Goal: Entertainment & Leisure: Consume media (video, audio)

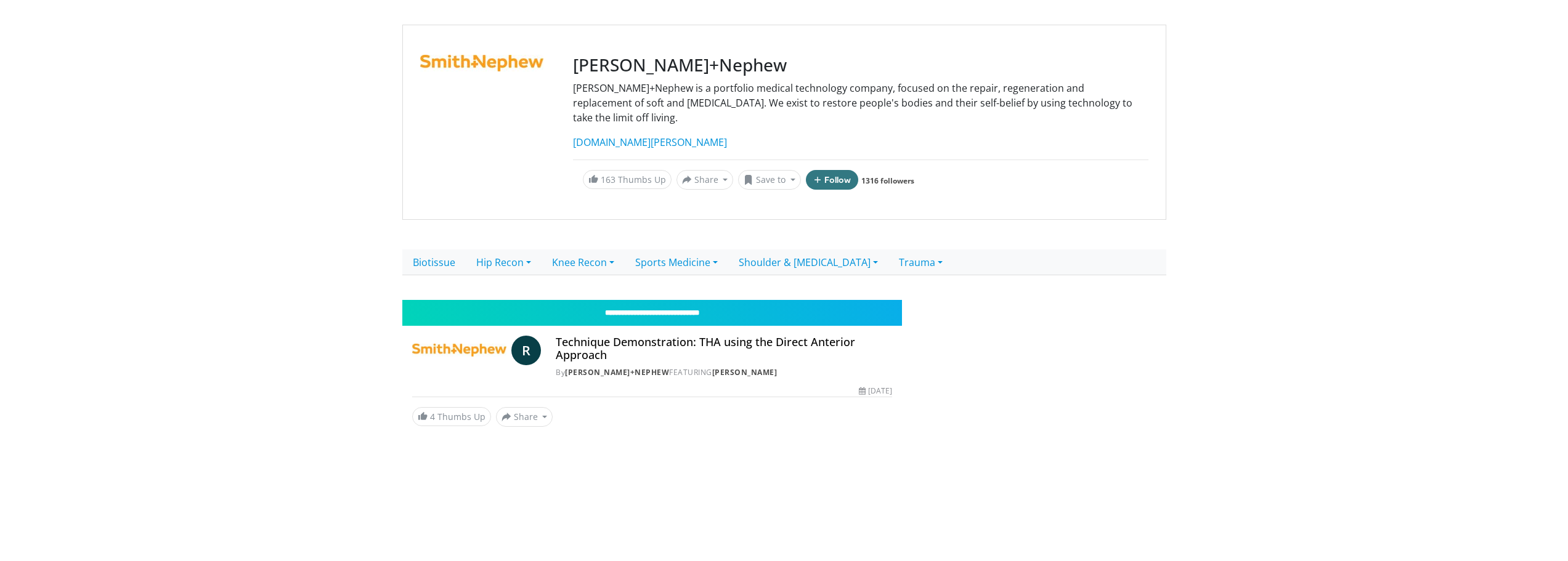
scroll to position [96, 0]
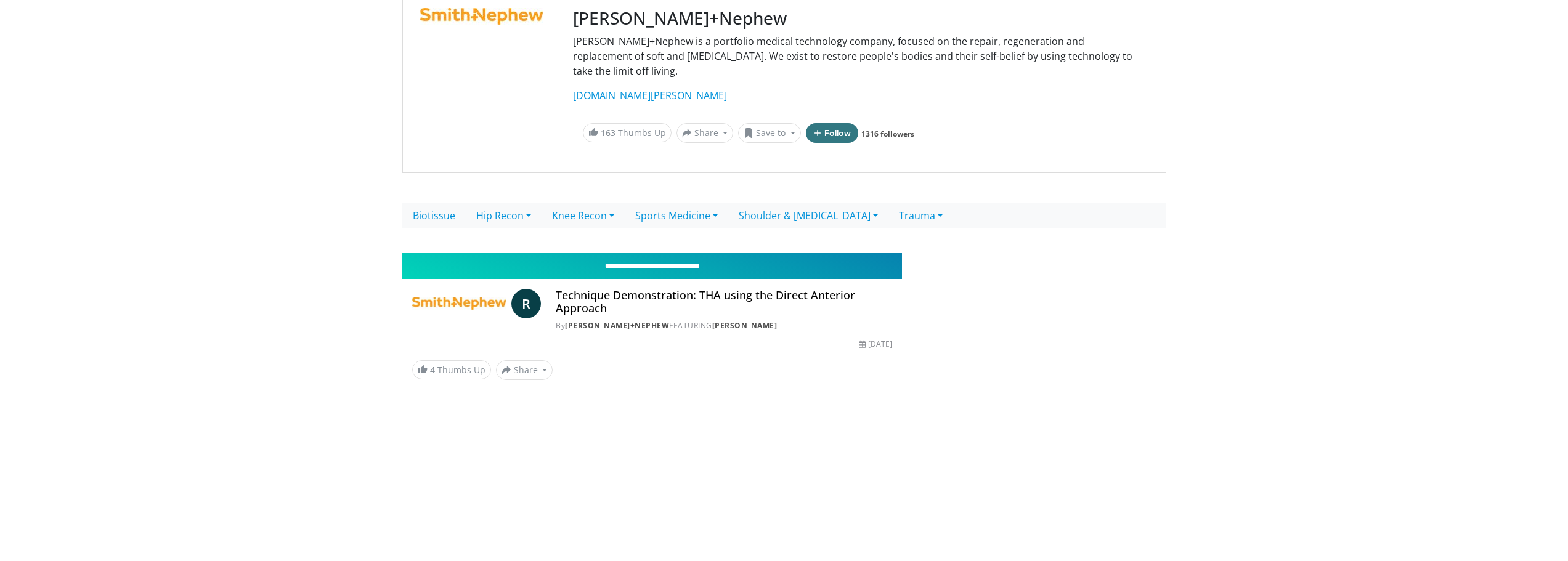
click at [644, 253] on input "**********" at bounding box center [652, 266] width 500 height 26
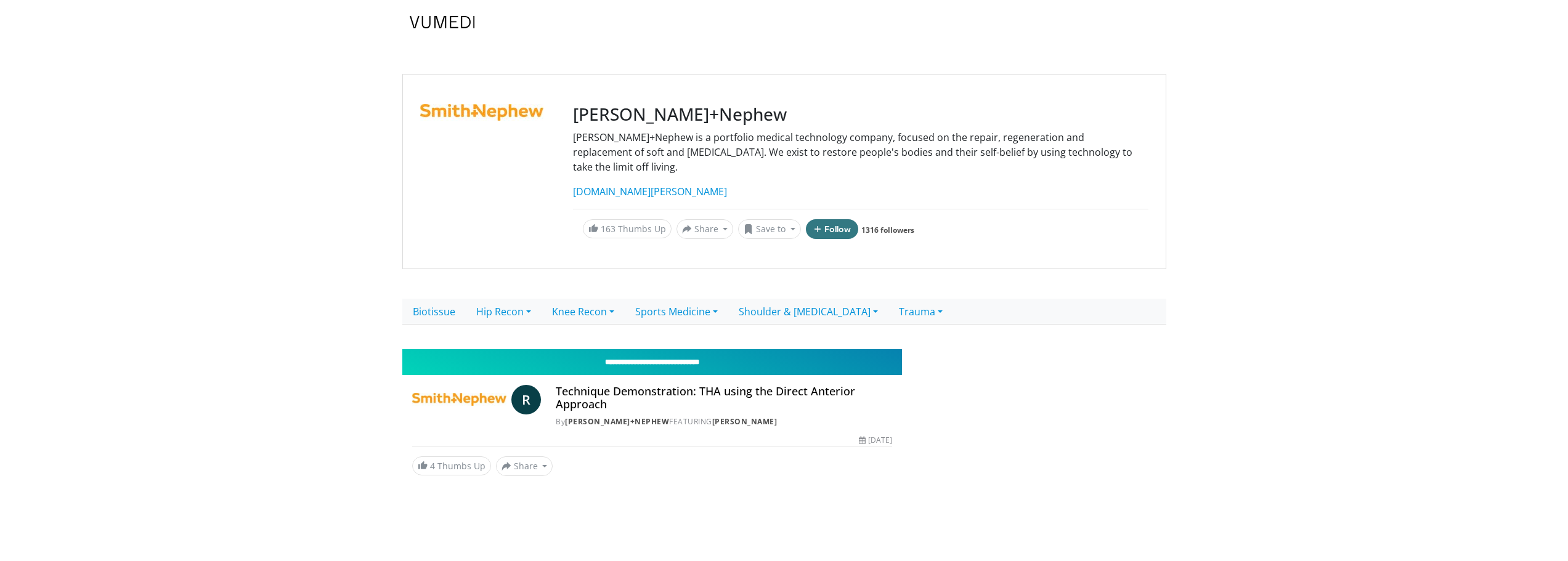
click at [601, 349] on input "**********" at bounding box center [652, 362] width 500 height 26
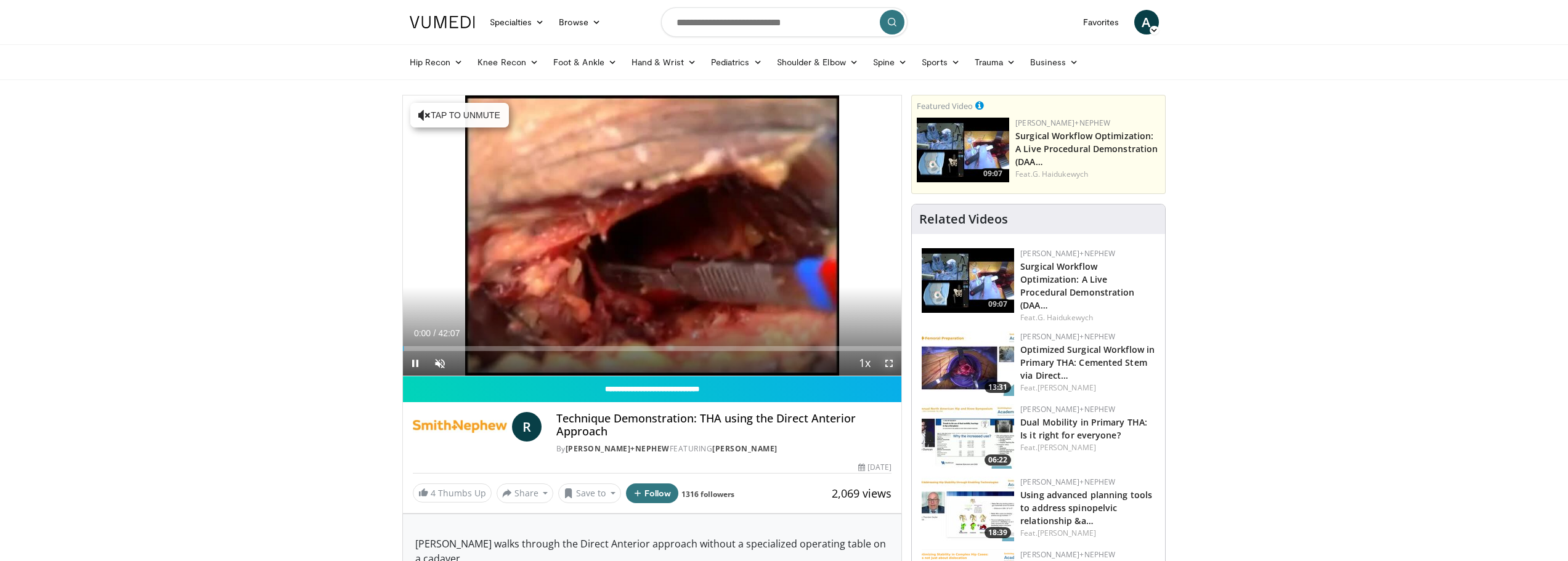
click at [893, 361] on span "Video Player" at bounding box center [889, 363] width 25 height 25
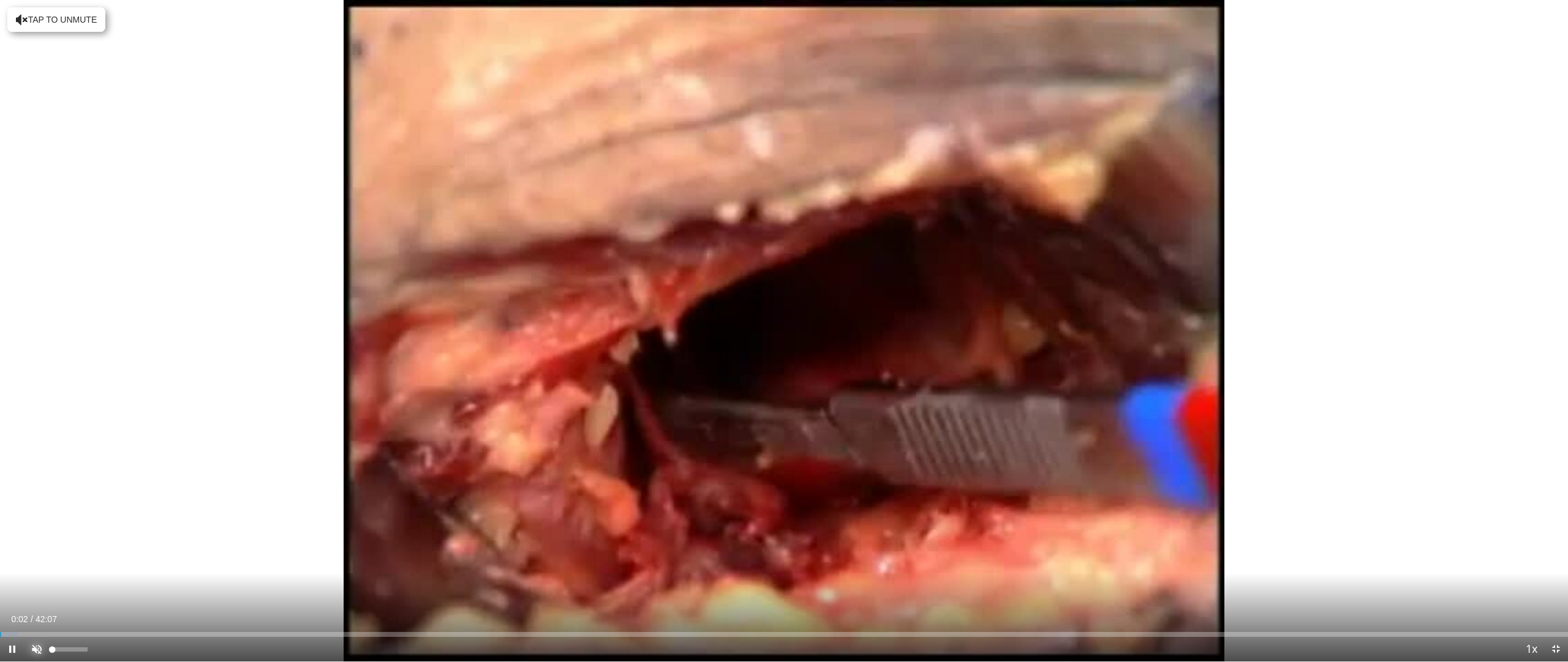
click at [36, 558] on span "Video Player" at bounding box center [37, 649] width 25 height 25
click at [69, 558] on div "47%" at bounding box center [69, 649] width 43 height 25
click at [67, 558] on div "42%" at bounding box center [69, 649] width 35 height 4
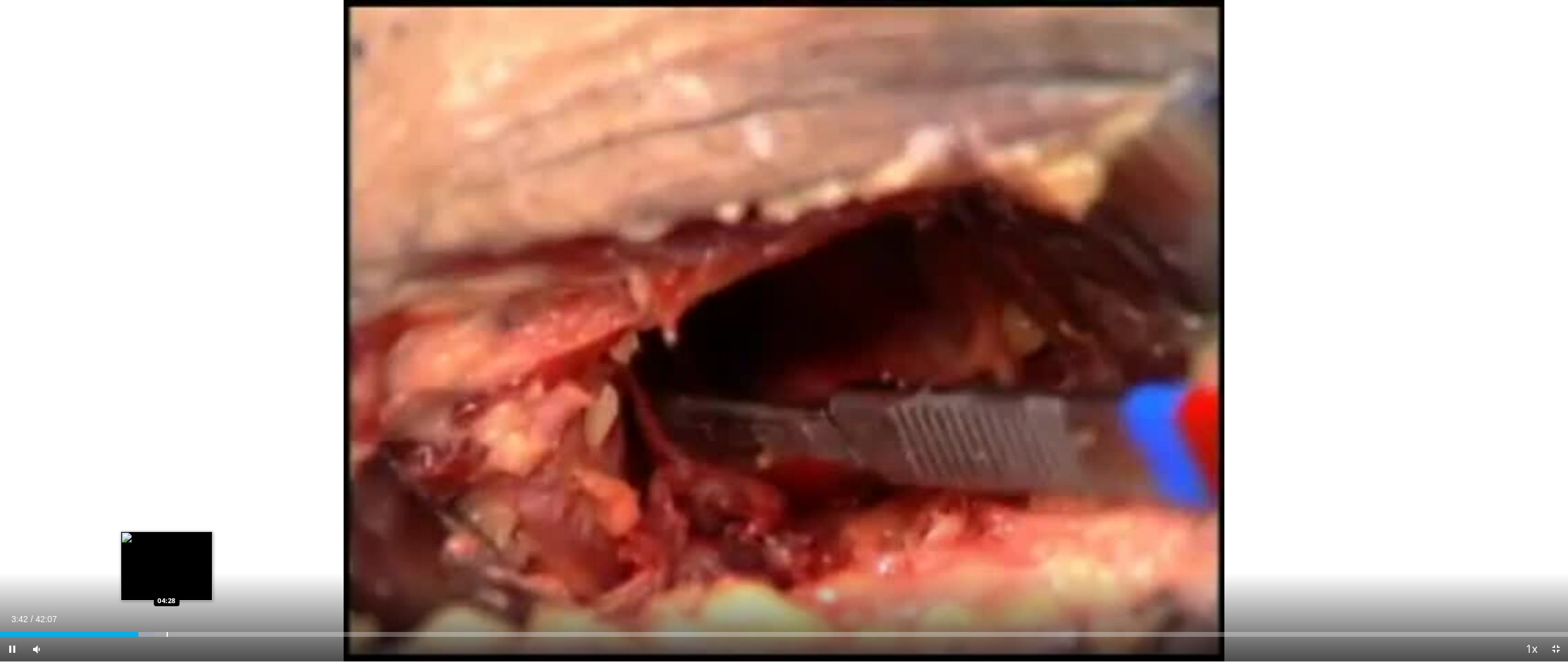
click at [167, 558] on div "Loaded : 9.89% 03:42 04:28" at bounding box center [784, 630] width 1568 height 12
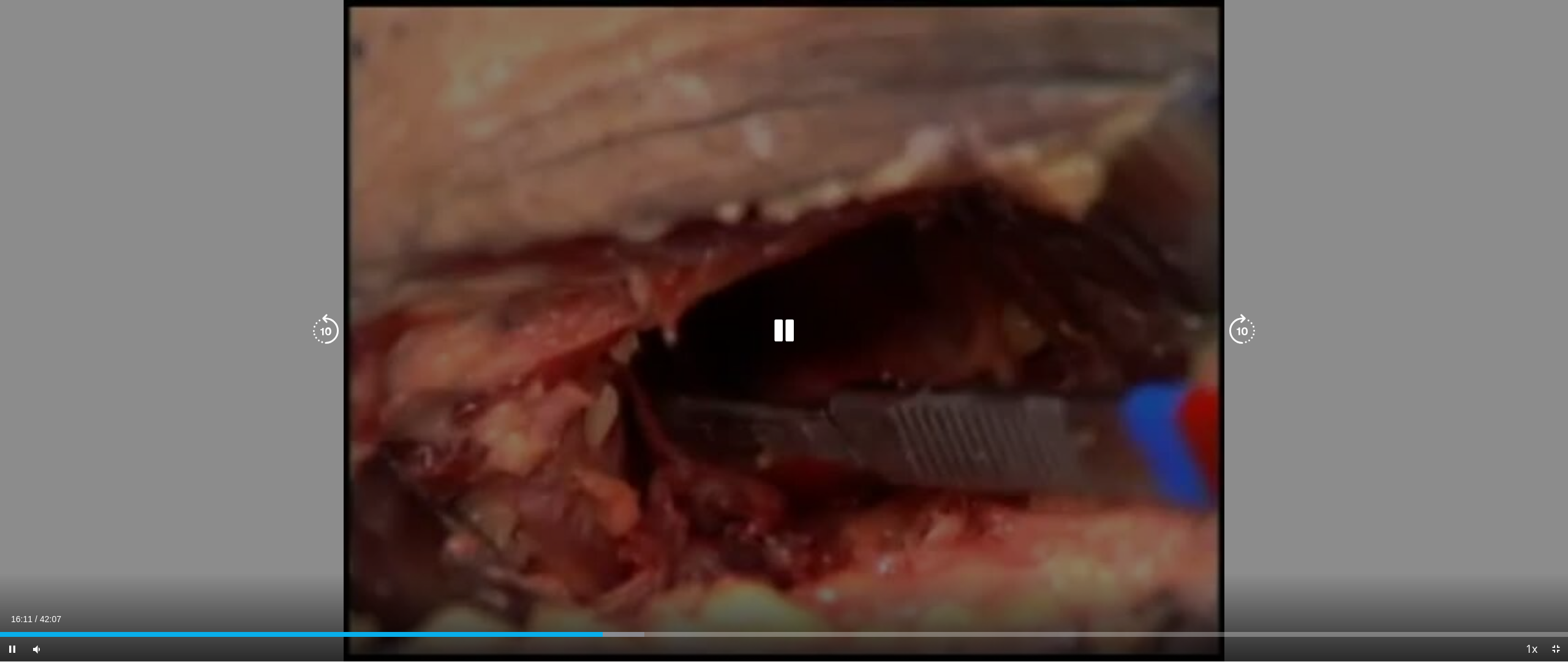
click at [773, 338] on icon "Video Player" at bounding box center [784, 331] width 35 height 35
click at [785, 333] on icon "Video Player" at bounding box center [784, 331] width 35 height 35
click at [785, 337] on icon "Video Player" at bounding box center [784, 331] width 35 height 35
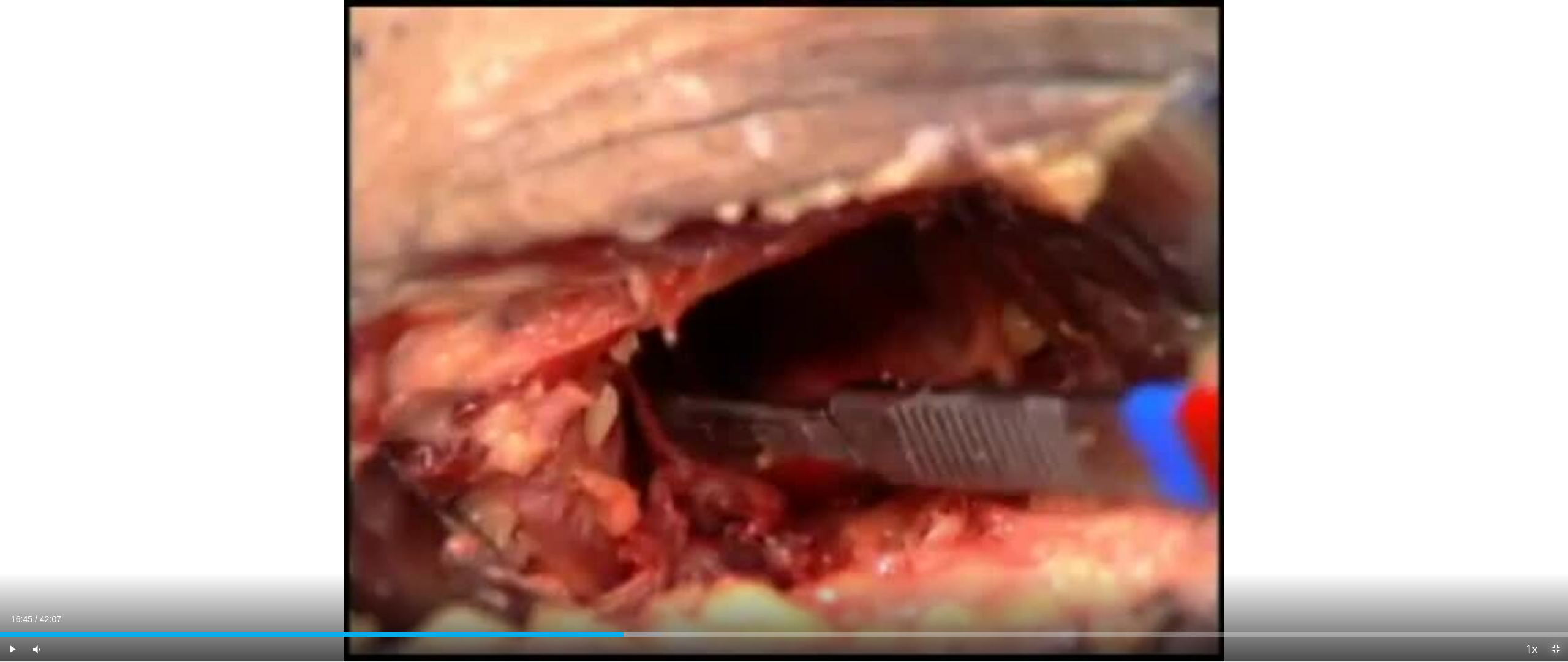
click at [1561, 558] on span "Video Player" at bounding box center [1556, 649] width 25 height 25
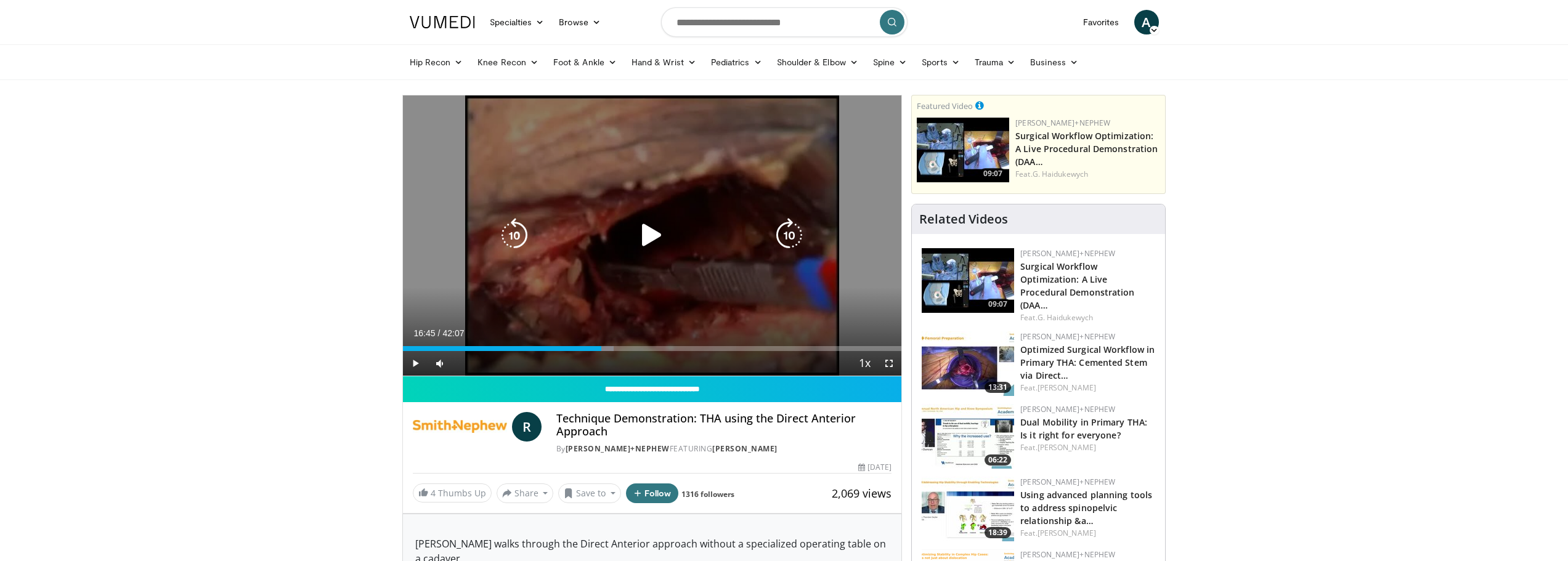
click at [682, 233] on div "Video Player" at bounding box center [652, 235] width 300 height 25
click at [660, 229] on icon "Video Player" at bounding box center [652, 235] width 35 height 35
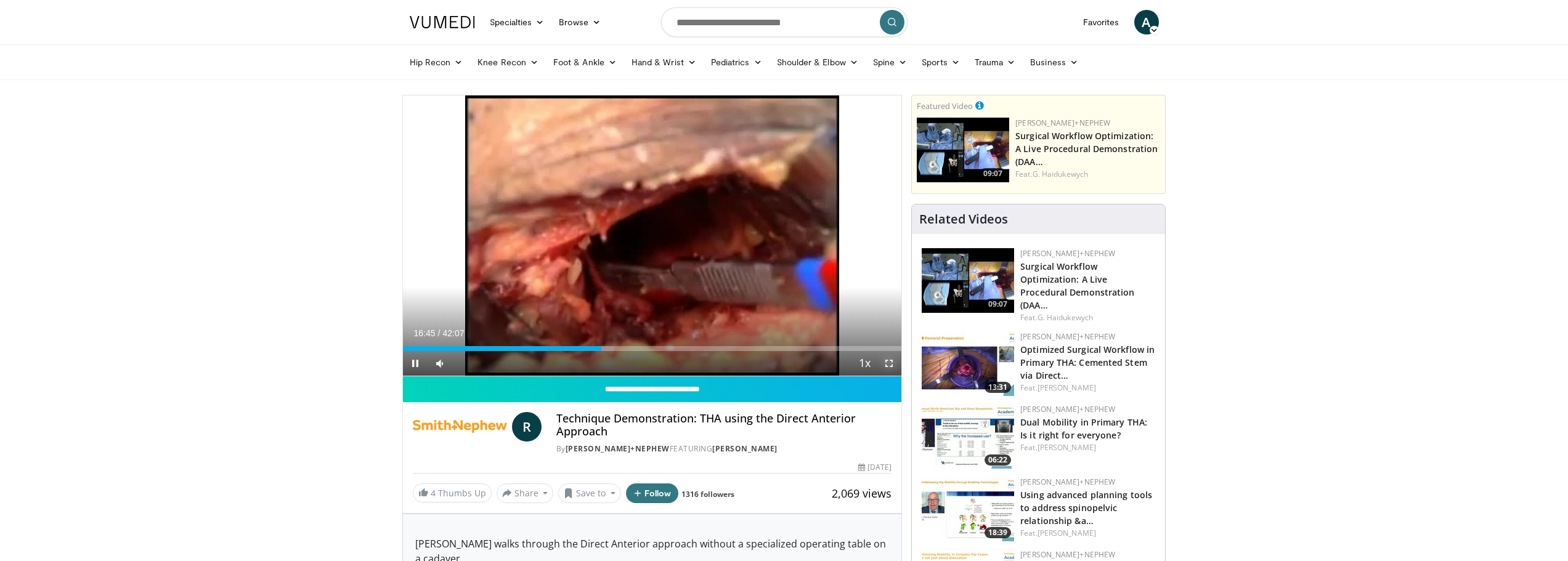
click at [891, 361] on span "Video Player" at bounding box center [889, 363] width 25 height 25
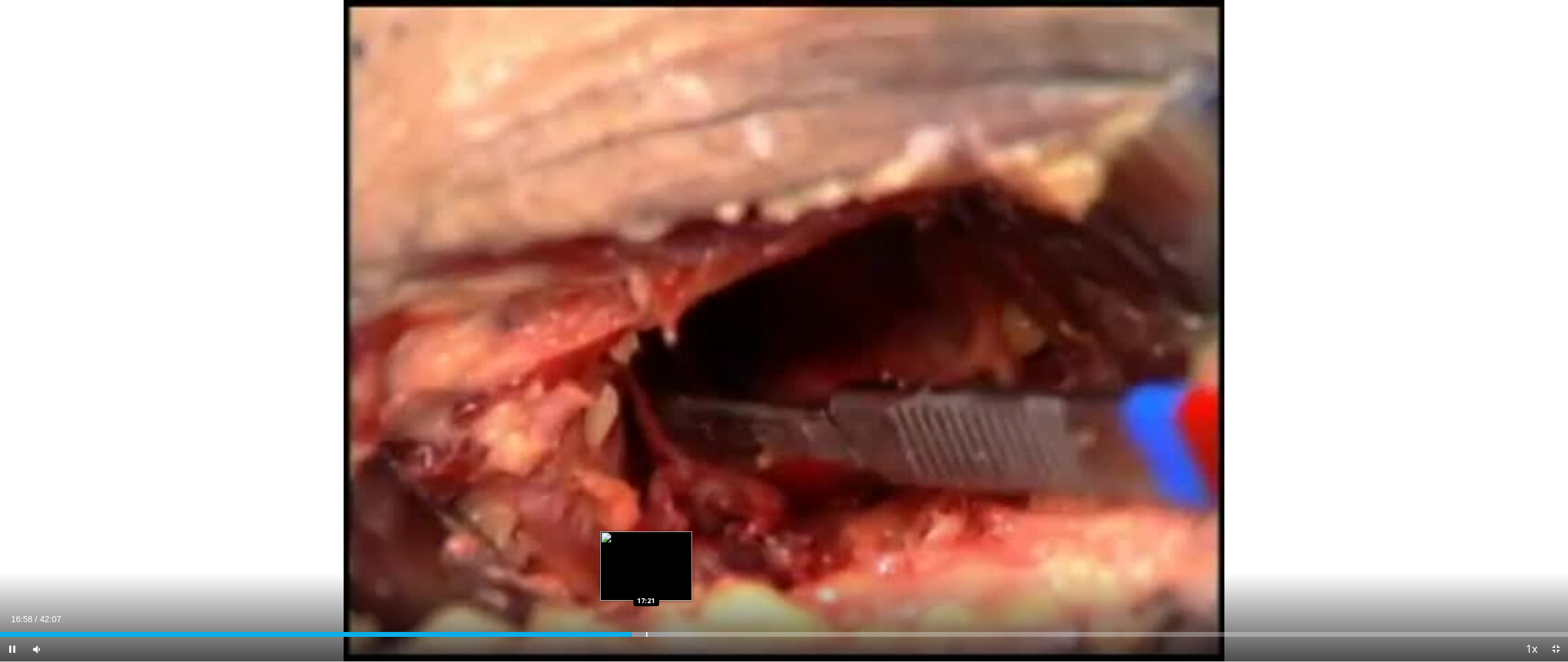
click at [646, 558] on div "Progress Bar" at bounding box center [647, 634] width 1 height 5
click at [655, 558] on div "Progress Bar" at bounding box center [654, 634] width 1 height 5
click at [667, 558] on div "Loaded : 42.73% 17:36 17:53" at bounding box center [784, 630] width 1568 height 12
click at [674, 558] on div "Loaded : 43.12% 18:06 18:06" at bounding box center [784, 630] width 1568 height 12
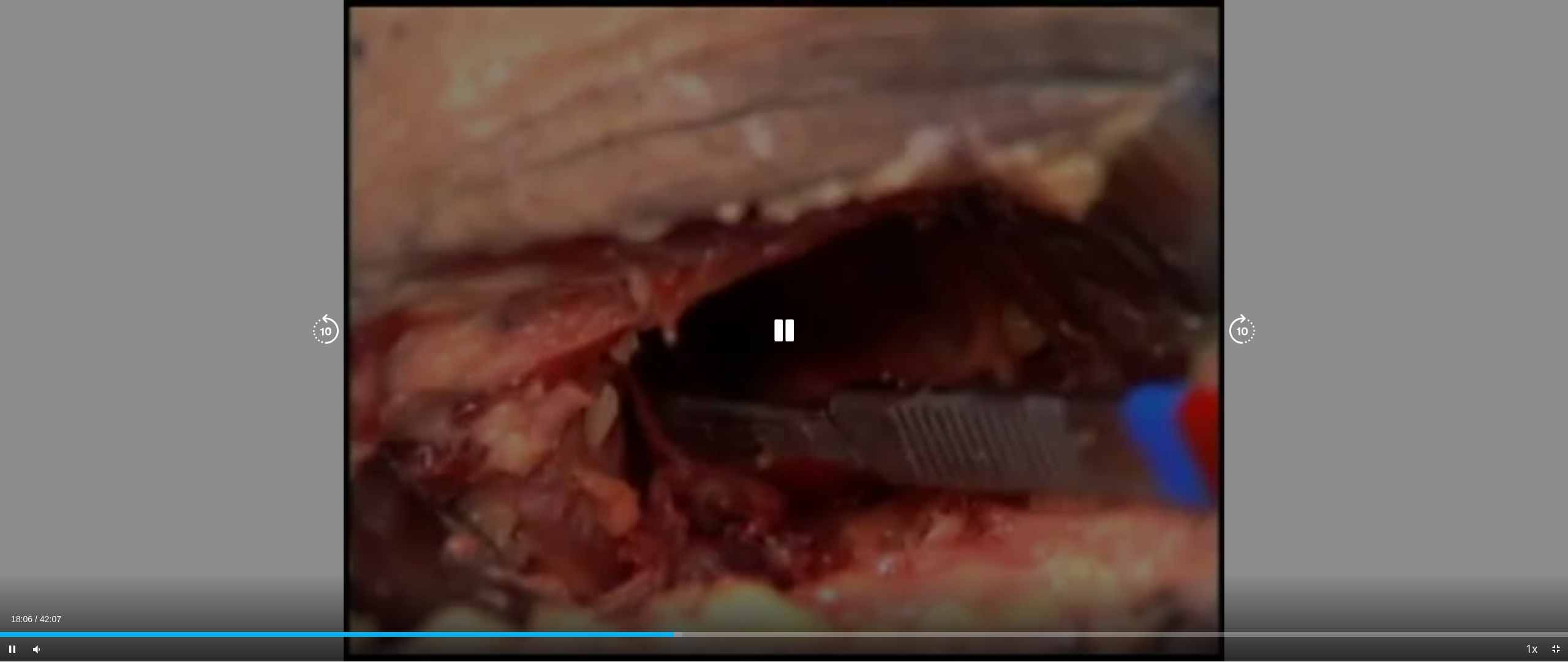
click at [680, 558] on video-js "**********" at bounding box center [784, 331] width 1568 height 662
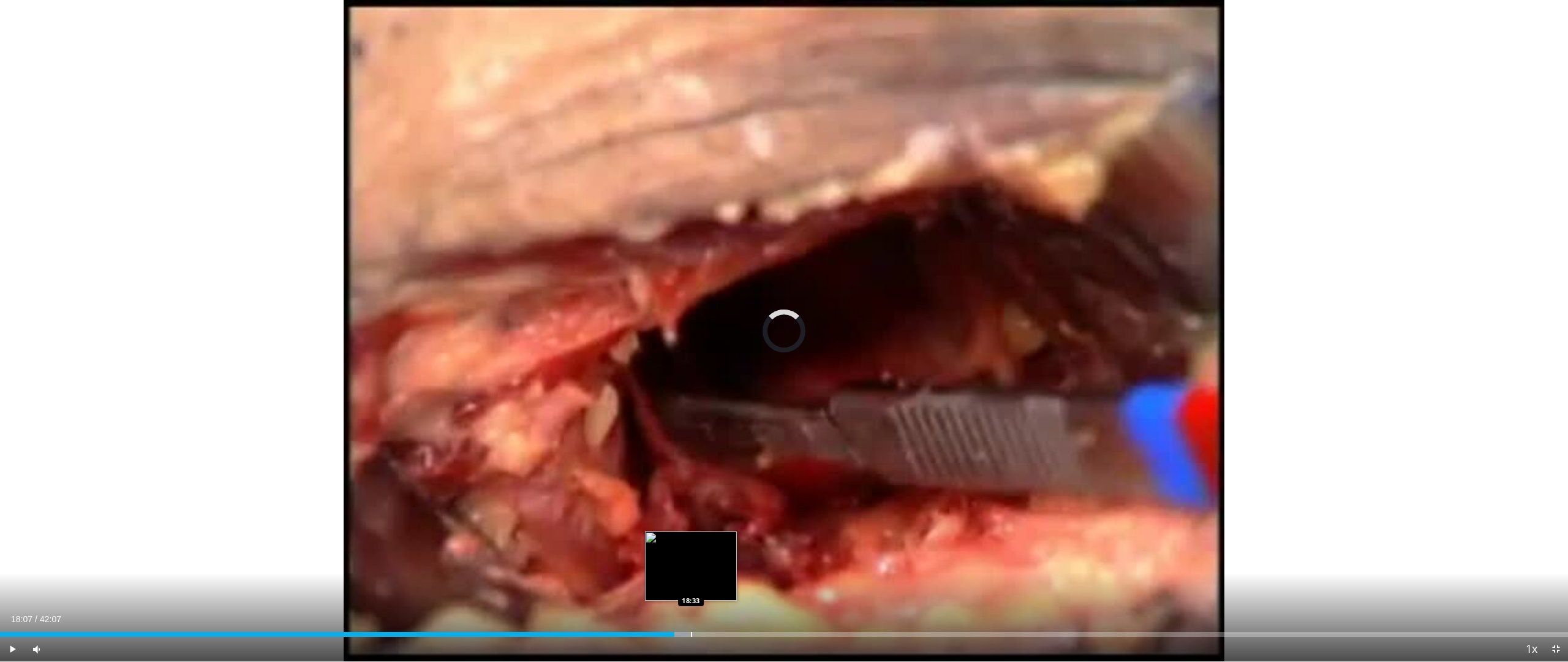
click at [691, 558] on div "Loaded : 43.92% 18:07 18:33" at bounding box center [784, 630] width 1568 height 12
click at [731, 558] on div "Loaded : 44.71% 18:34 19:37" at bounding box center [784, 630] width 1568 height 12
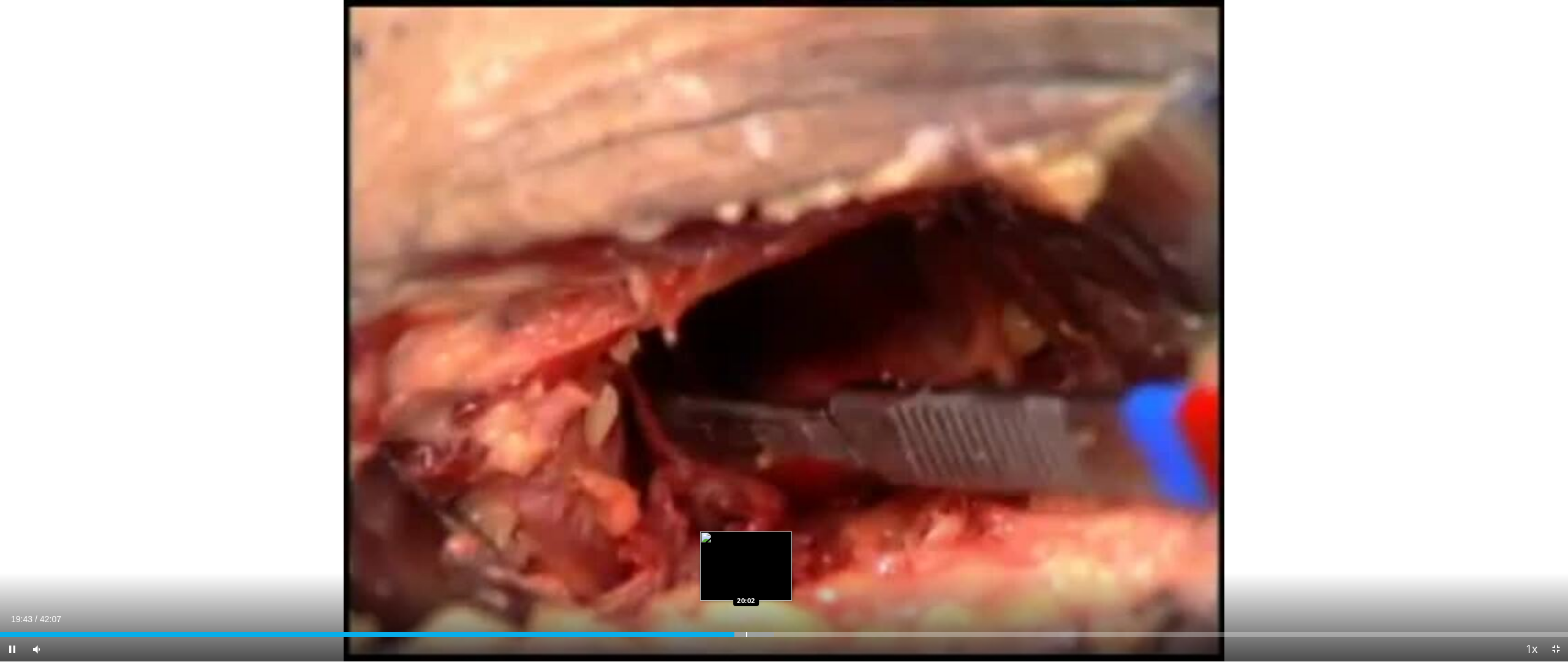
click at [746, 558] on div "Loaded : 49.37% 19:43 20:02" at bounding box center [784, 630] width 1568 height 12
click at [759, 558] on div "Progress Bar" at bounding box center [760, 634] width 1 height 5
click at [773, 558] on div "Progress Bar" at bounding box center [773, 634] width 1 height 5
click at [783, 558] on div "Progress Bar" at bounding box center [783, 634] width 1 height 5
click at [794, 558] on div "Loaded : 50.64% 21:03 21:19" at bounding box center [784, 630] width 1568 height 12
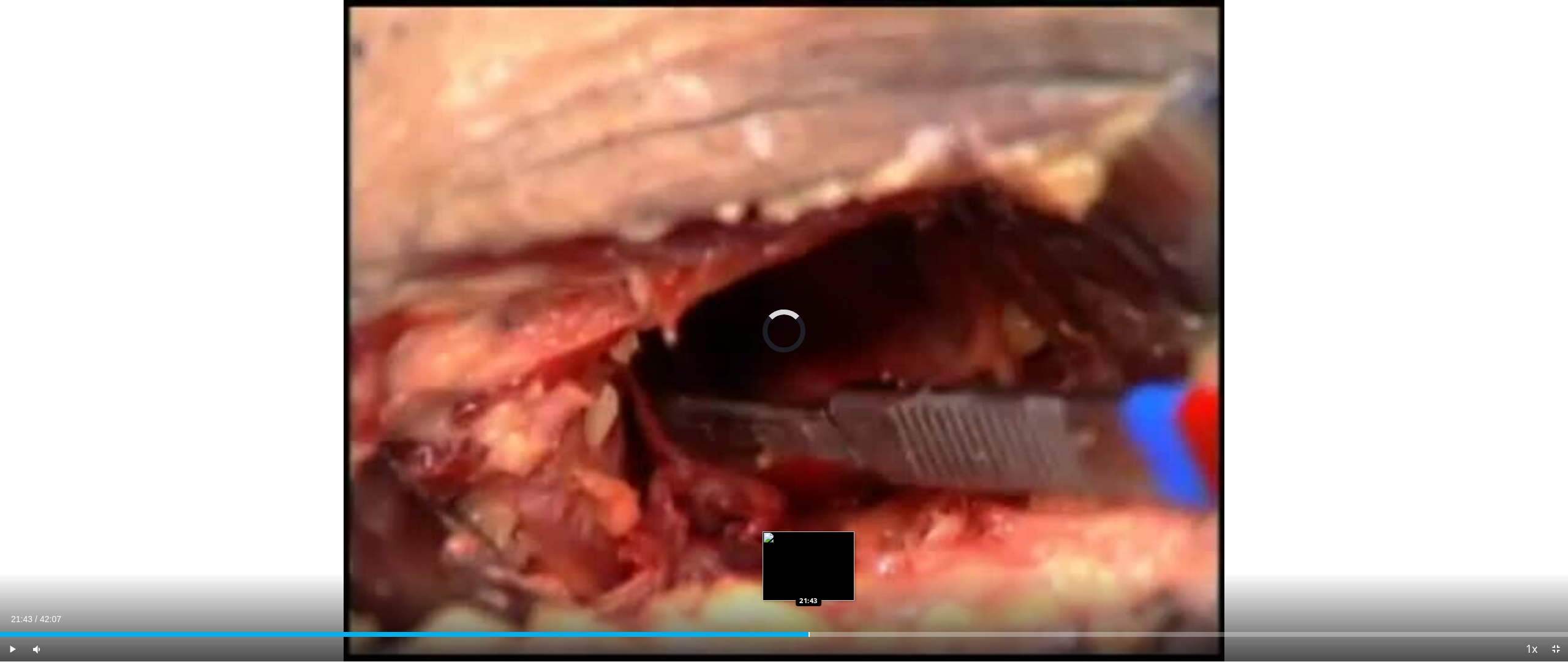
click at [809, 558] on div "Loaded : 50.64% 21:43 21:43" at bounding box center [784, 630] width 1568 height 12
click at [833, 558] on div "Loaded : 51.83% 21:43 22:21" at bounding box center [784, 630] width 1568 height 12
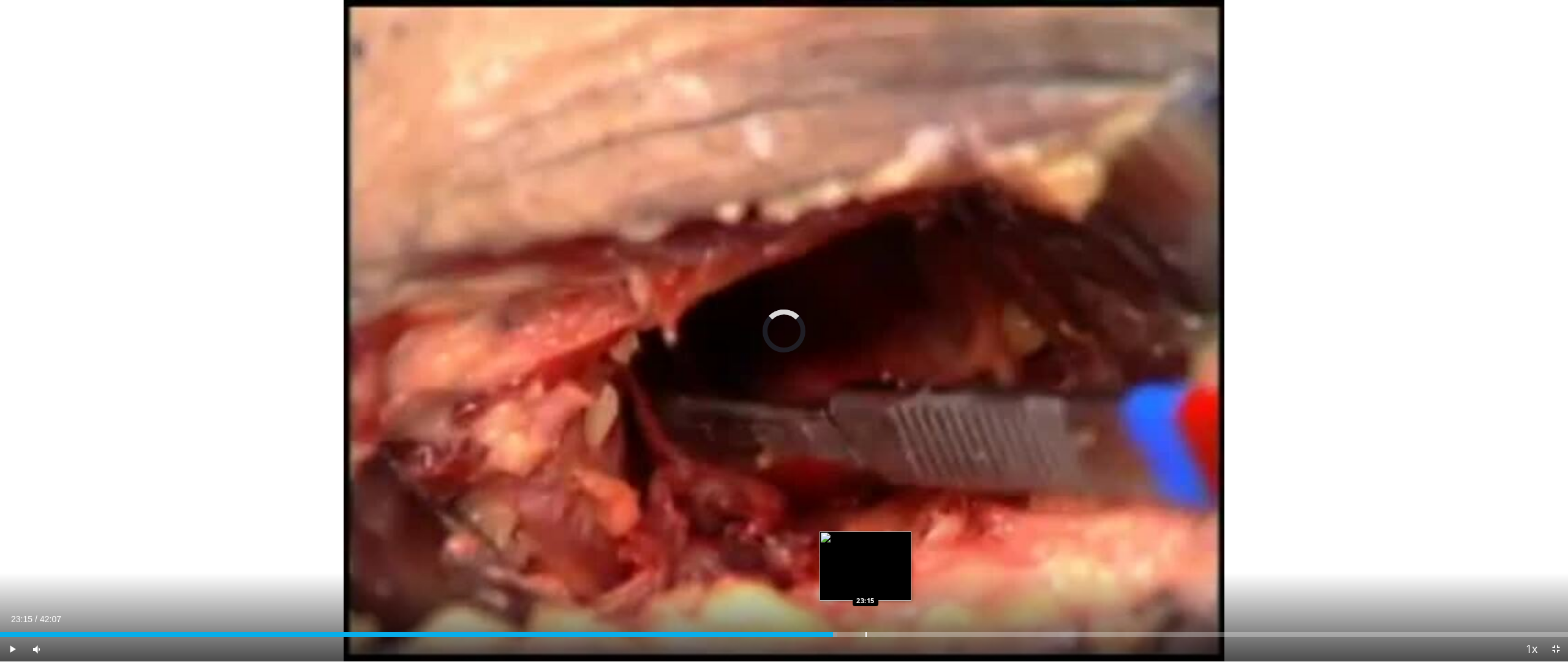
click at [866, 558] on div "Loaded : 53.41% 22:23 23:15" at bounding box center [784, 630] width 1568 height 12
click at [908, 558] on div "Loaded : 55.39% 23:15 24:23" at bounding box center [784, 630] width 1568 height 12
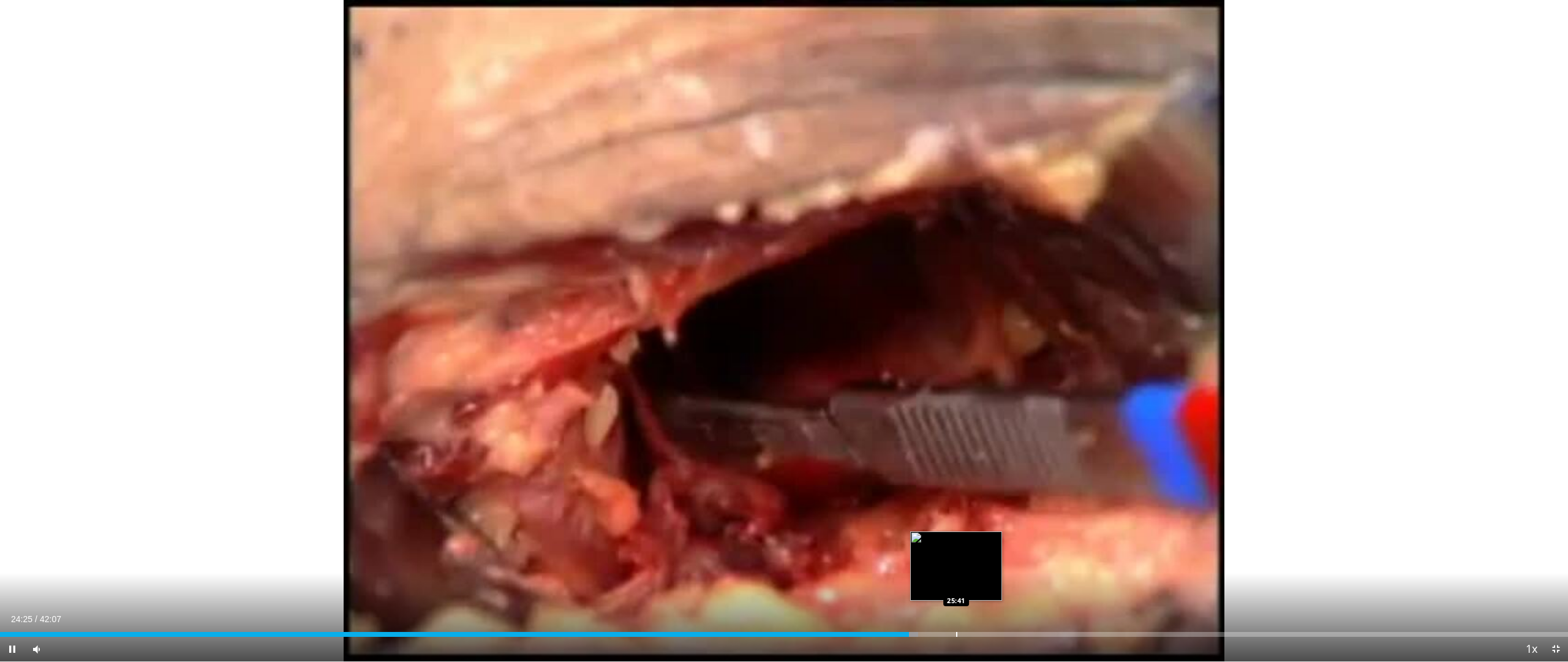
click at [956, 558] on div "Loaded : 58.55% 24:25 25:41" at bounding box center [784, 630] width 1568 height 12
click at [997, 558] on div "Loaded : 61.72% 25:41 26:47" at bounding box center [784, 630] width 1568 height 12
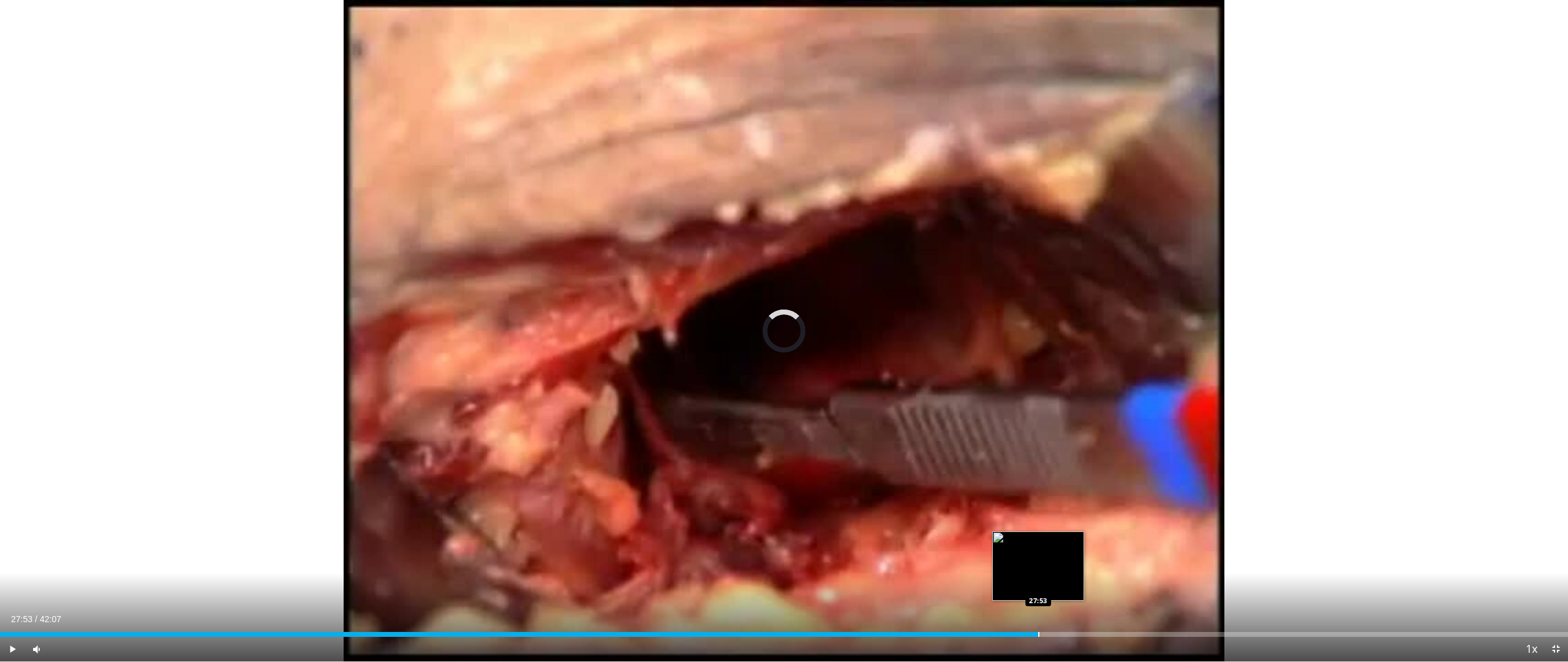
click at [1038, 558] on div "Loaded : 64.49% 26:48 27:53" at bounding box center [784, 630] width 1568 height 12
click at [1070, 558] on div "Progress Bar" at bounding box center [1071, 634] width 1 height 5
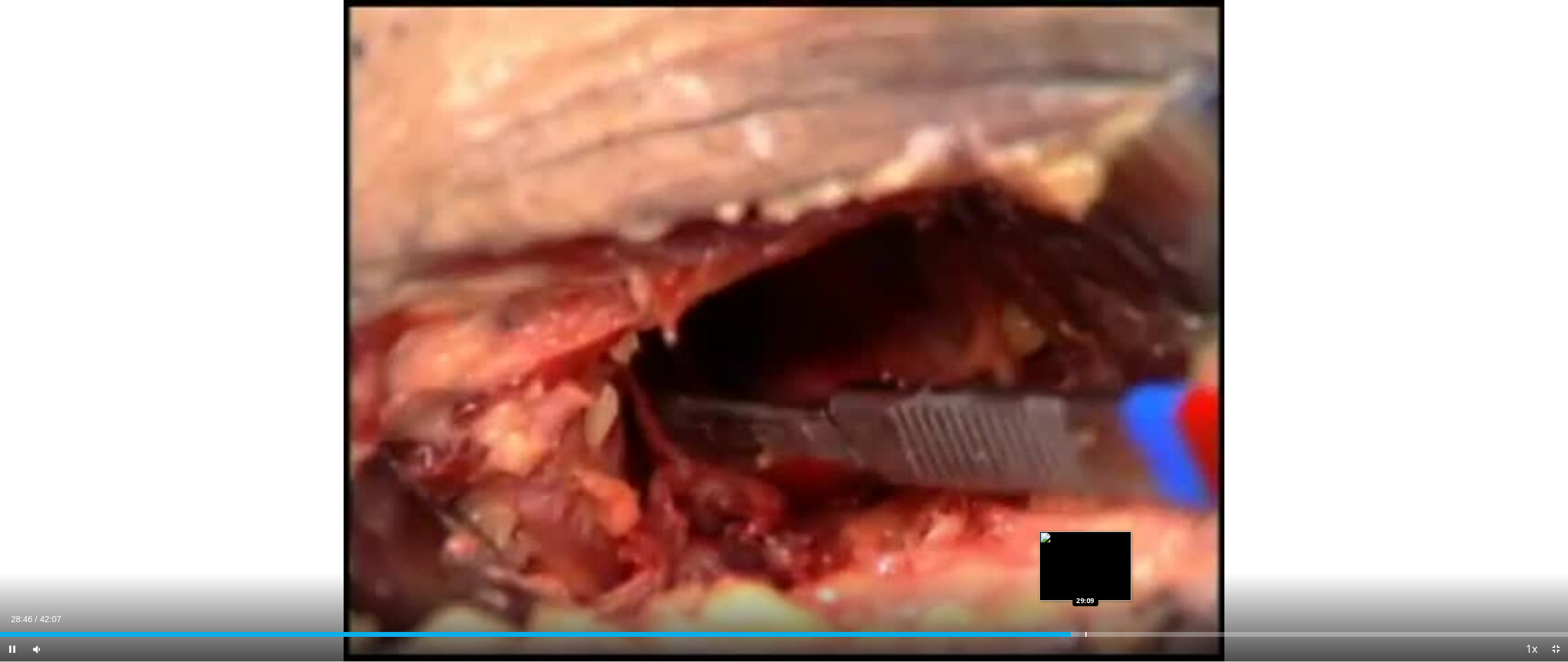
click at [1085, 558] on div "Loaded : 68.84% 28:46 29:09" at bounding box center [784, 630] width 1568 height 12
click at [1104, 558] on div "Loaded : 69.63% 29:39 29:39" at bounding box center [784, 630] width 1568 height 12
click at [1094, 558] on div "Loaded : 72.40% 29:43 29:22" at bounding box center [784, 630] width 1568 height 12
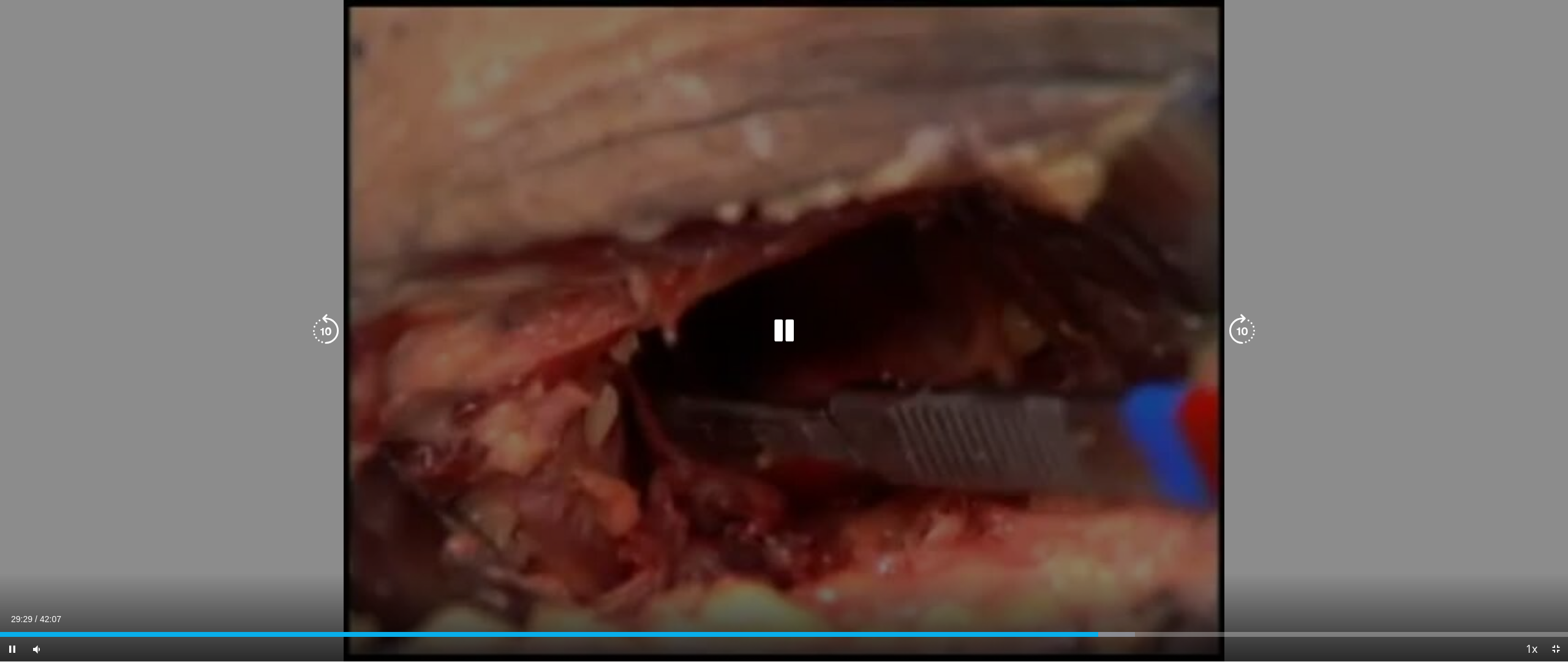
click at [785, 328] on icon "Video Player" at bounding box center [784, 331] width 35 height 35
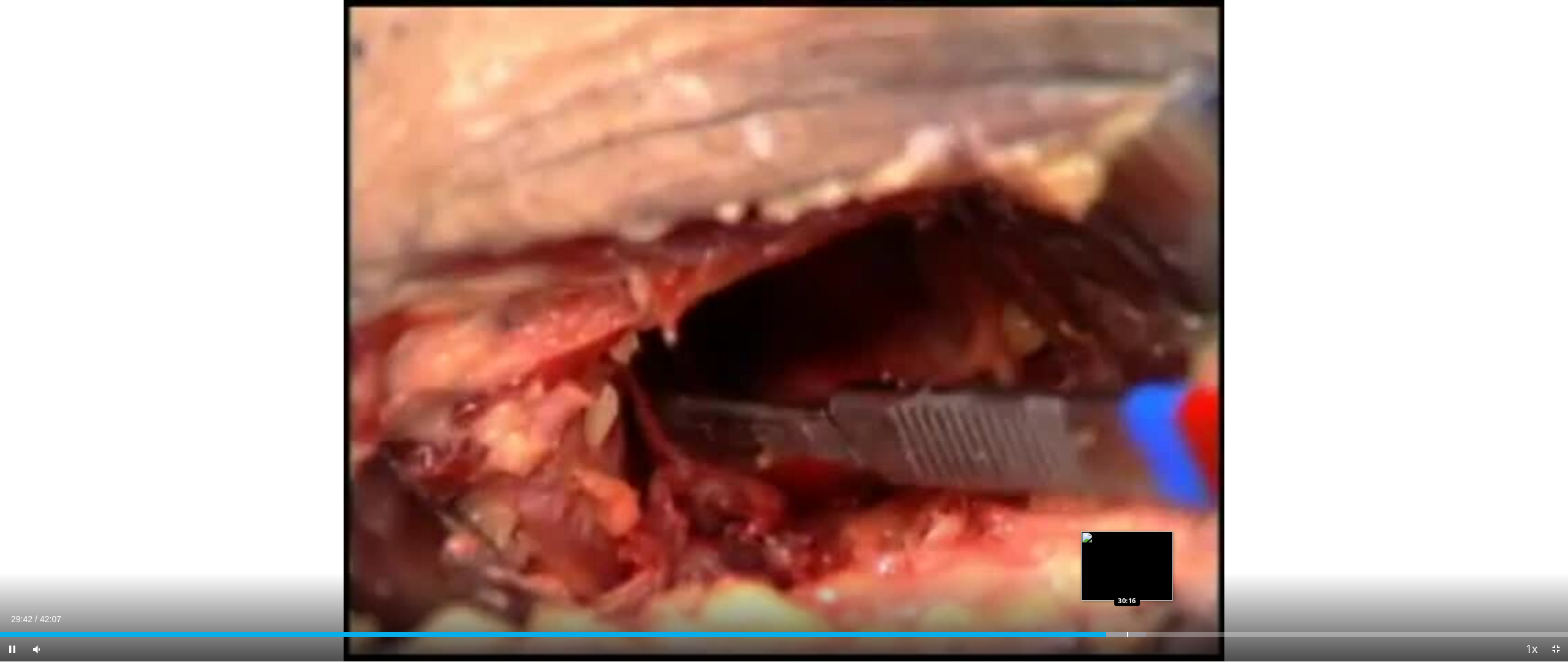
click at [1127, 558] on div "Progress Bar" at bounding box center [1128, 634] width 1 height 5
click at [1130, 558] on div "Progress Bar" at bounding box center [1129, 634] width 1 height 5
click at [1150, 558] on div "Loaded : 73.59% 30:34 30:54" at bounding box center [784, 630] width 1568 height 12
click at [1158, 558] on div "Progress Bar" at bounding box center [1158, 634] width 1 height 5
click at [1173, 558] on div "Progress Bar" at bounding box center [1173, 634] width 1 height 5
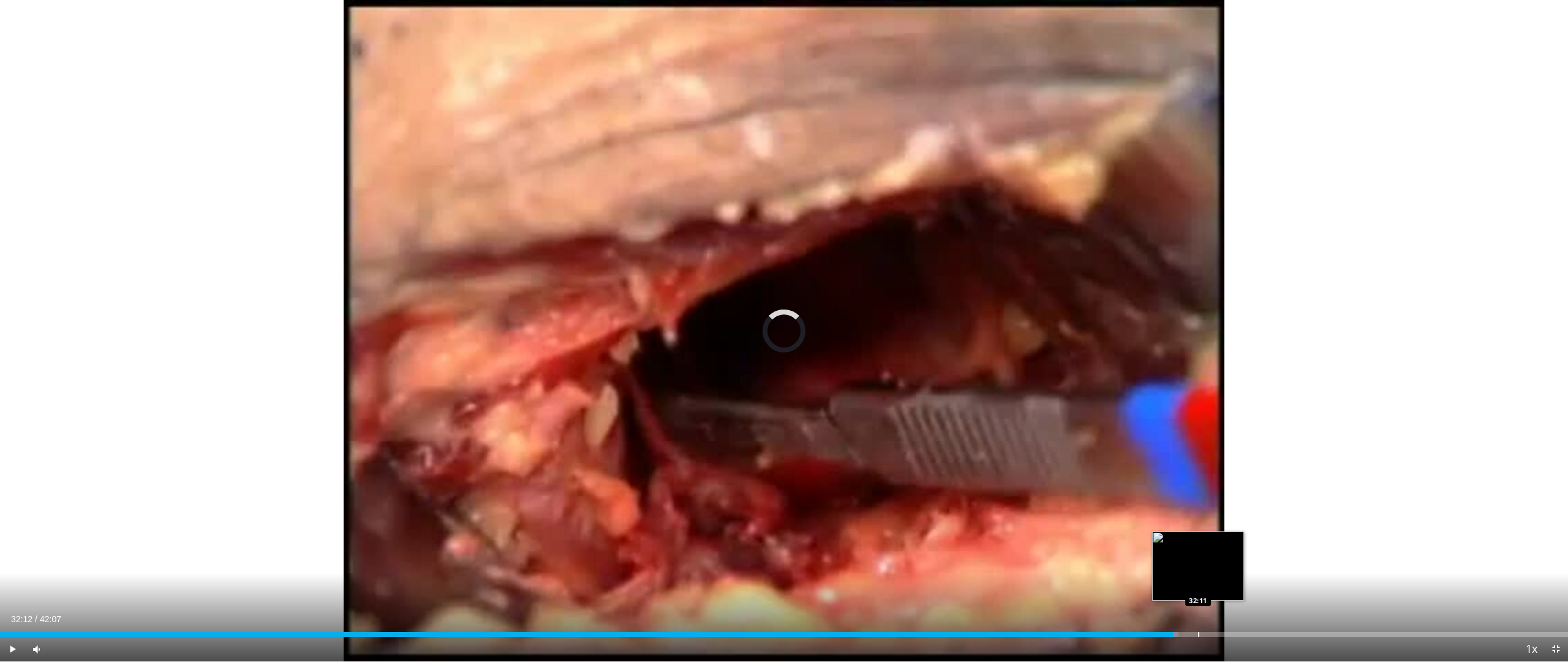
click at [1199, 558] on div "Loaded : 75.17% 31:31 32:11" at bounding box center [784, 630] width 1568 height 12
click at [1223, 558] on div "Loaded : 77.94% 32:14 32:50" at bounding box center [784, 630] width 1568 height 12
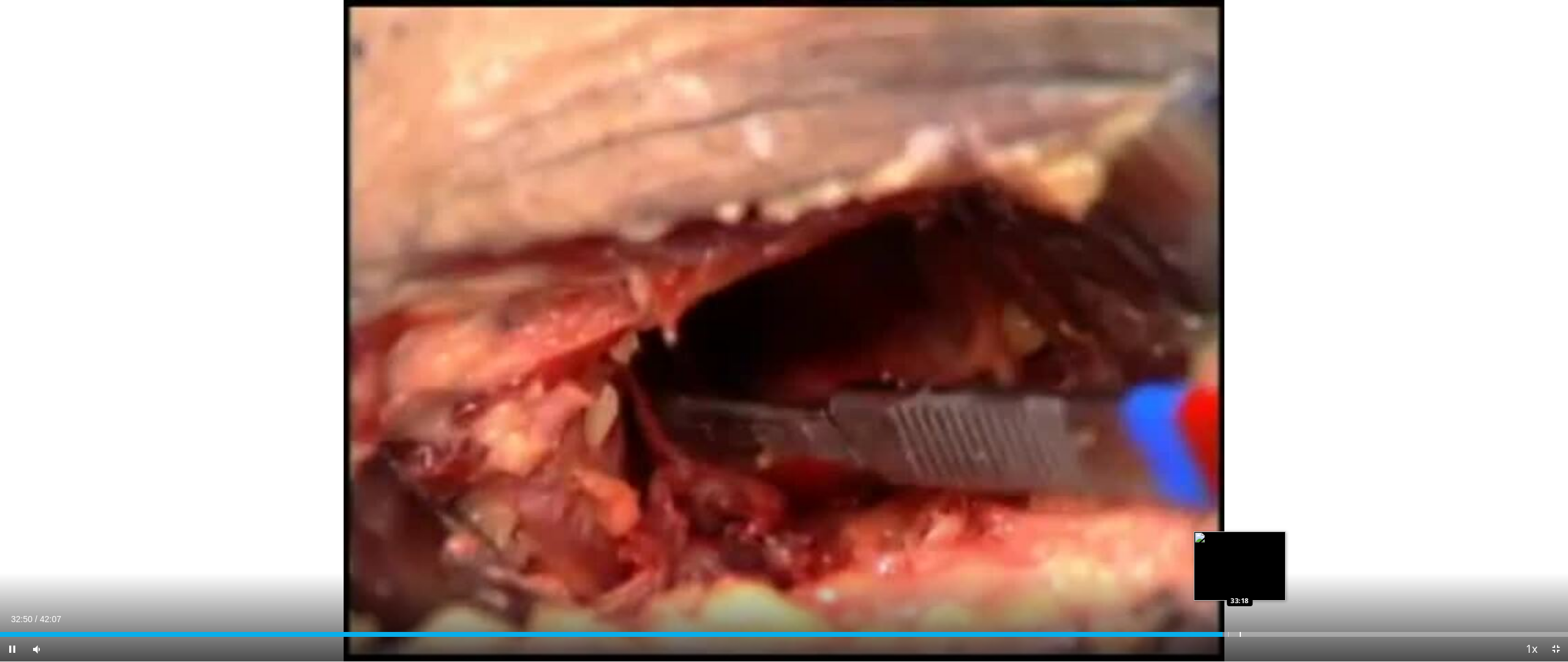
click at [1240, 558] on div "Progress Bar" at bounding box center [1241, 634] width 1 height 5
click at [1260, 558] on div "Progress Bar" at bounding box center [1261, 634] width 1 height 5
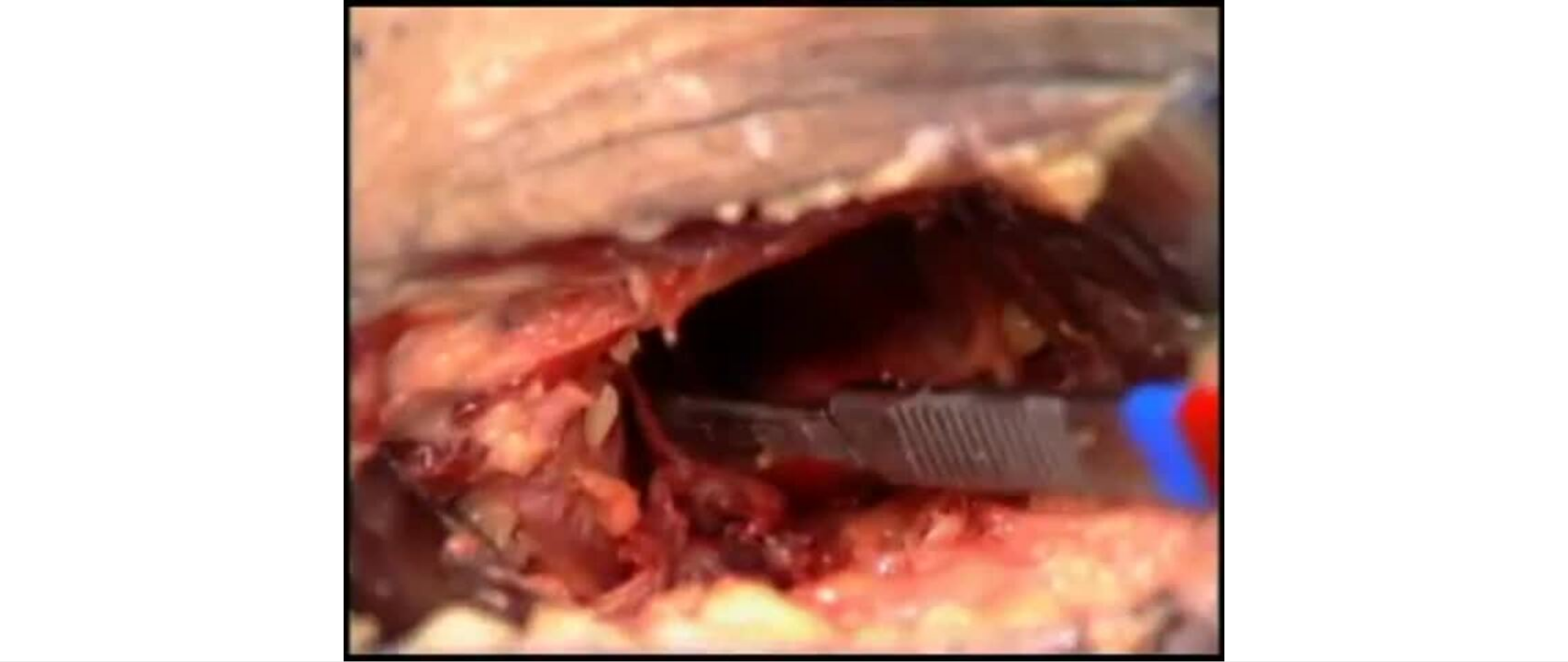
click at [1284, 558] on div "20 seconds Tap to unmute" at bounding box center [784, 331] width 1568 height 661
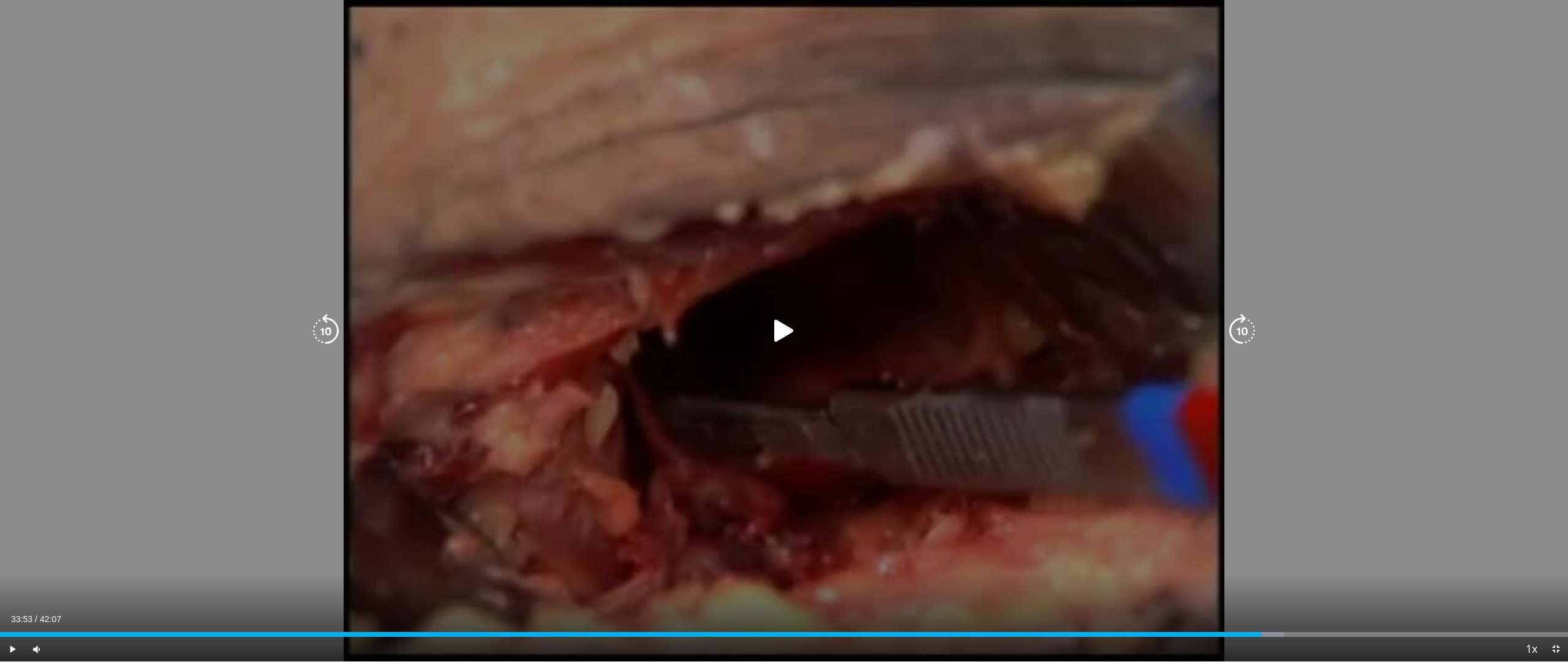
click at [1056, 492] on div "20 seconds Tap to unmute" at bounding box center [784, 331] width 1568 height 661
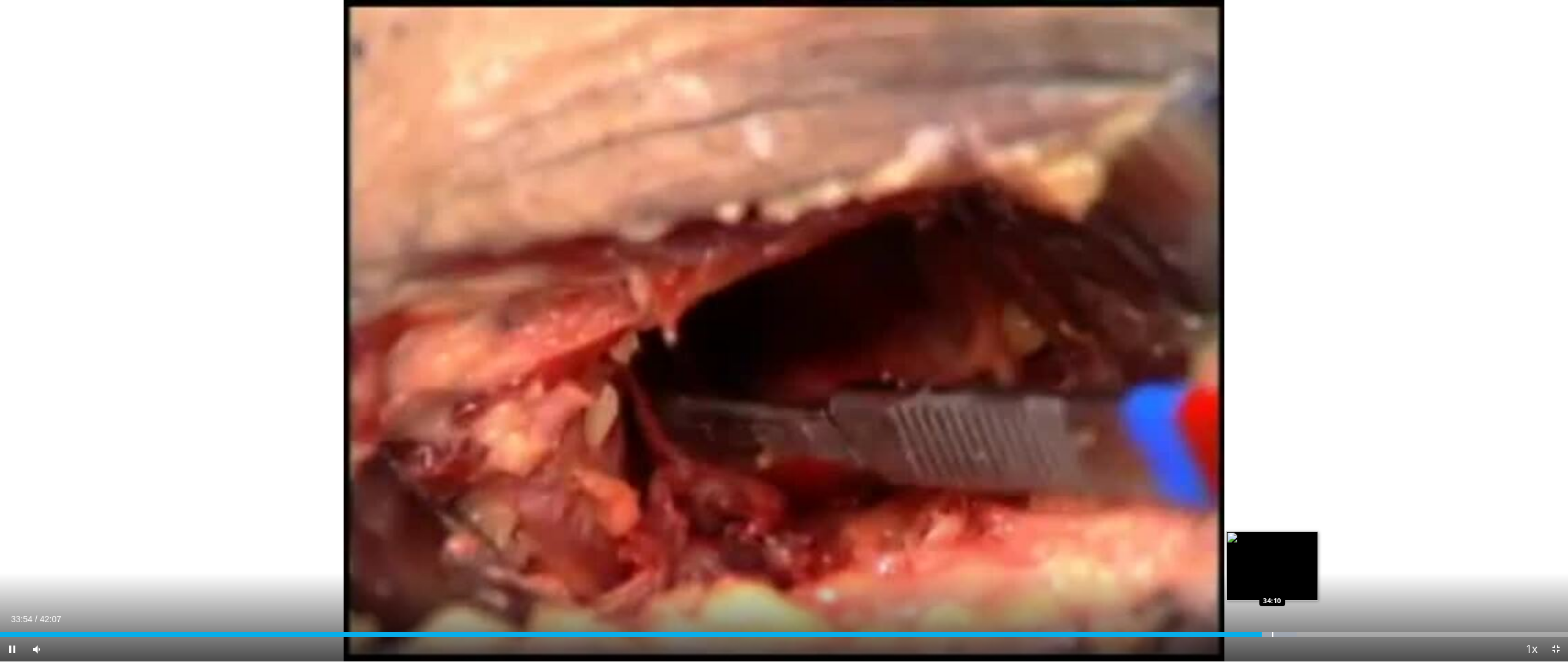
click at [1273, 558] on div "Progress Bar" at bounding box center [1273, 634] width 1 height 5
click at [1287, 558] on div "Loaded : 83.08% 34:34 34:33" at bounding box center [784, 630] width 1568 height 12
click at [1297, 558] on div "Loaded : 83.48% 34:50 34:49" at bounding box center [784, 630] width 1568 height 12
click at [1310, 558] on div "Loaded : 83.87% 34:50 35:09" at bounding box center [784, 630] width 1568 height 12
click at [1320, 558] on div "Loaded : 84.27% 35:11 35:27" at bounding box center [784, 630] width 1568 height 12
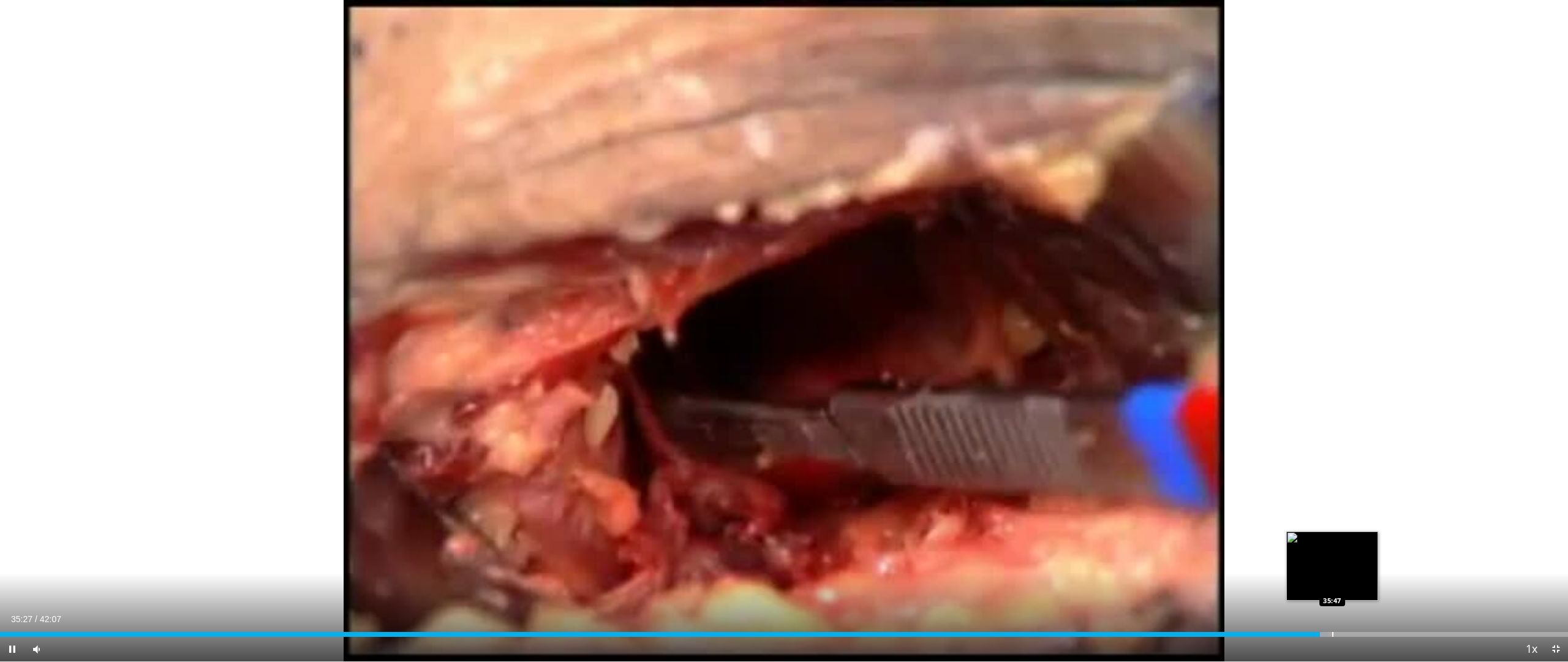
click at [1336, 558] on div "Loaded : 84.67% 35:27 35:47" at bounding box center [784, 630] width 1568 height 12
click at [1370, 558] on div "Progress Bar" at bounding box center [1370, 634] width 1 height 5
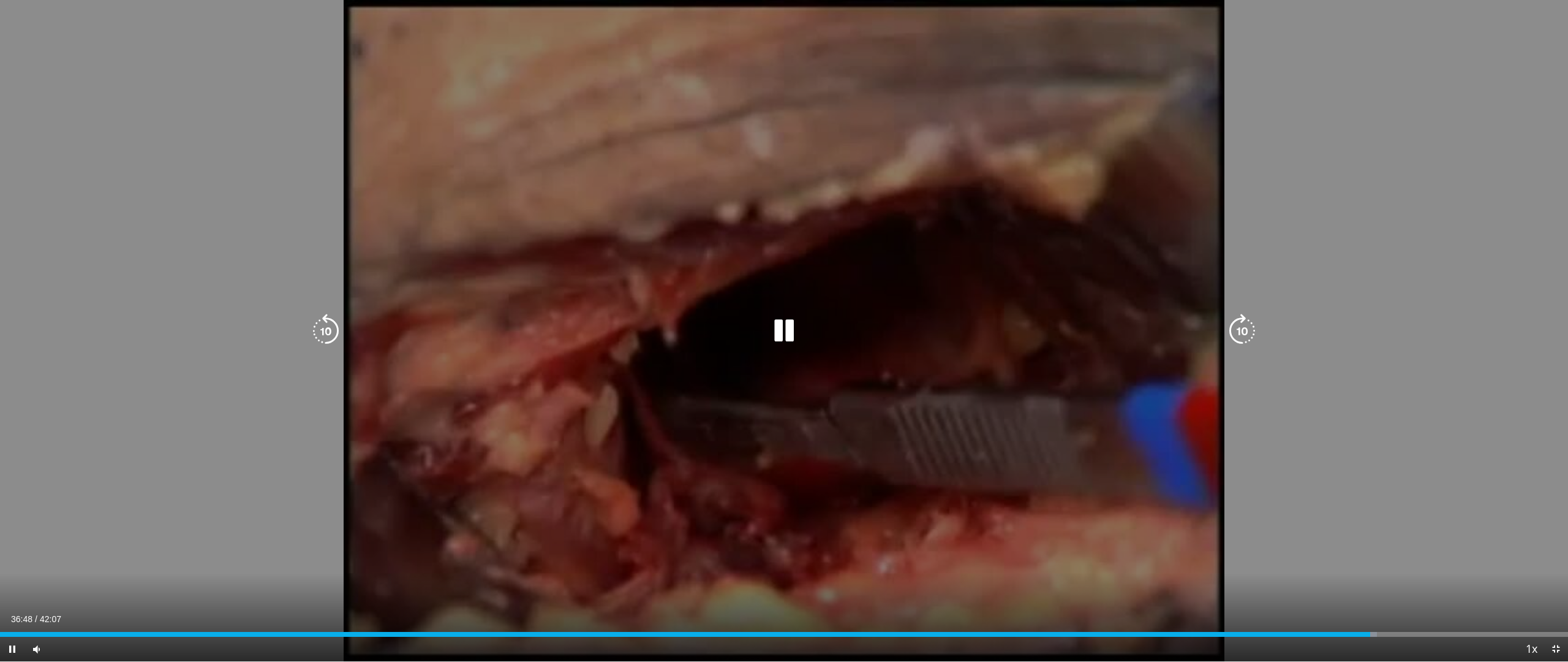
click at [1395, 558] on video-js "**********" at bounding box center [784, 331] width 1568 height 662
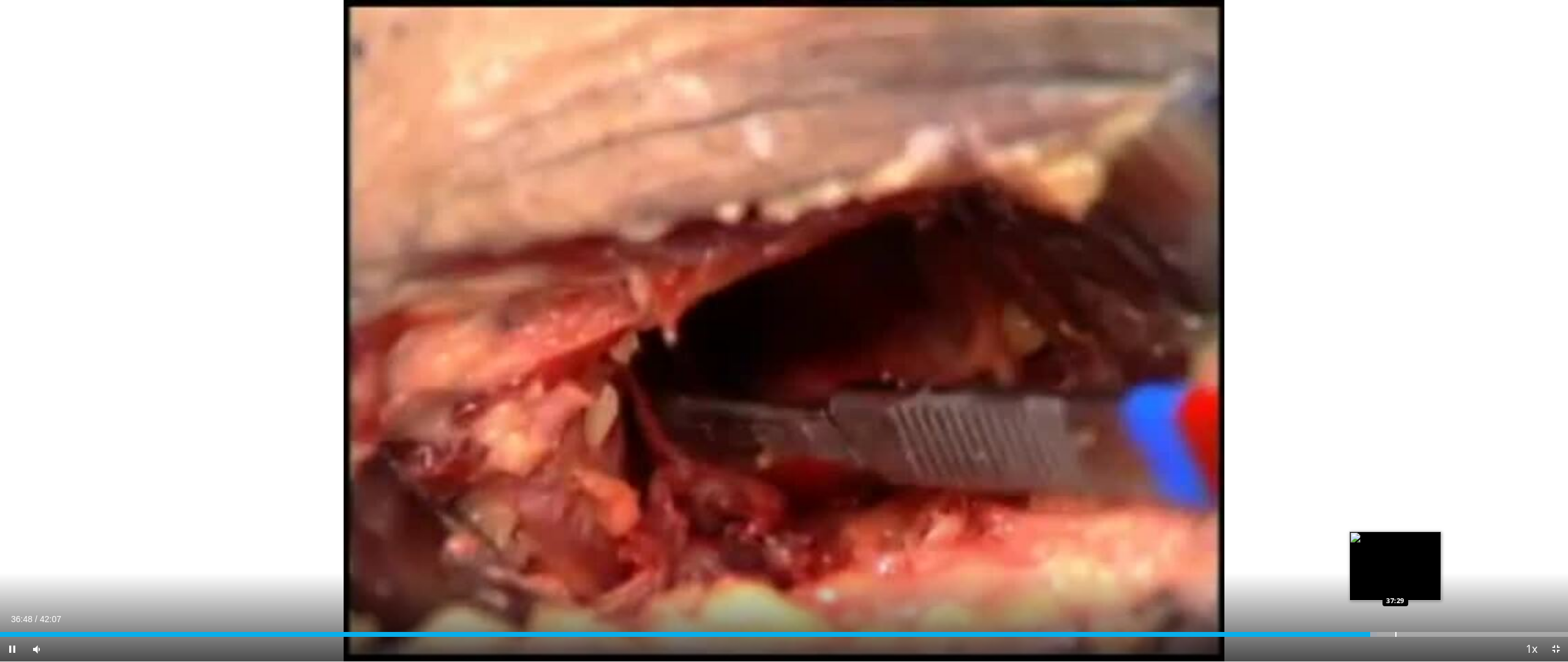
click at [1396, 558] on div "Progress Bar" at bounding box center [1396, 634] width 1 height 5
click at [1452, 558] on div "Progress Bar" at bounding box center [1451, 634] width 1 height 5
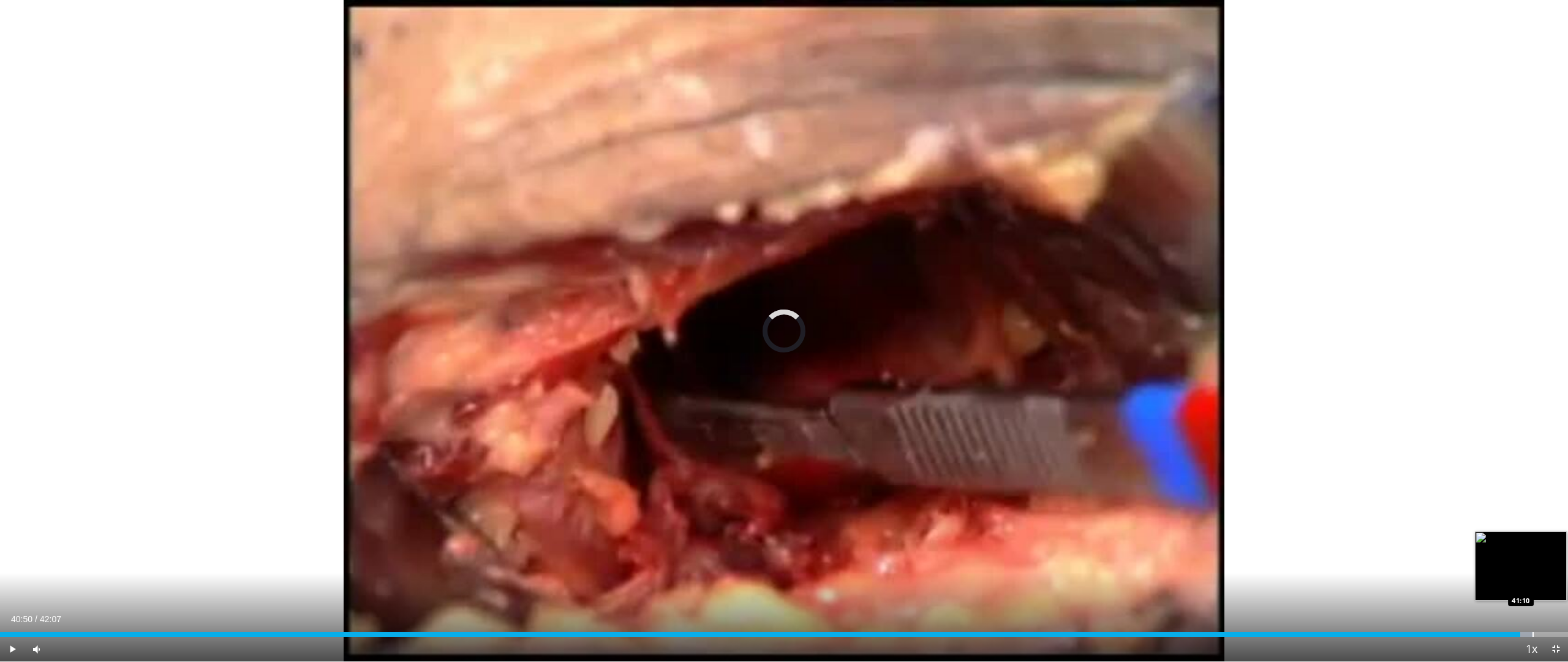
click at [1532, 558] on div "Loaded : 97.72% 40:50 41:10" at bounding box center [784, 630] width 1568 height 12
click at [1547, 558] on div "Loaded : 98.11% 41:09 41:34" at bounding box center [784, 630] width 1568 height 12
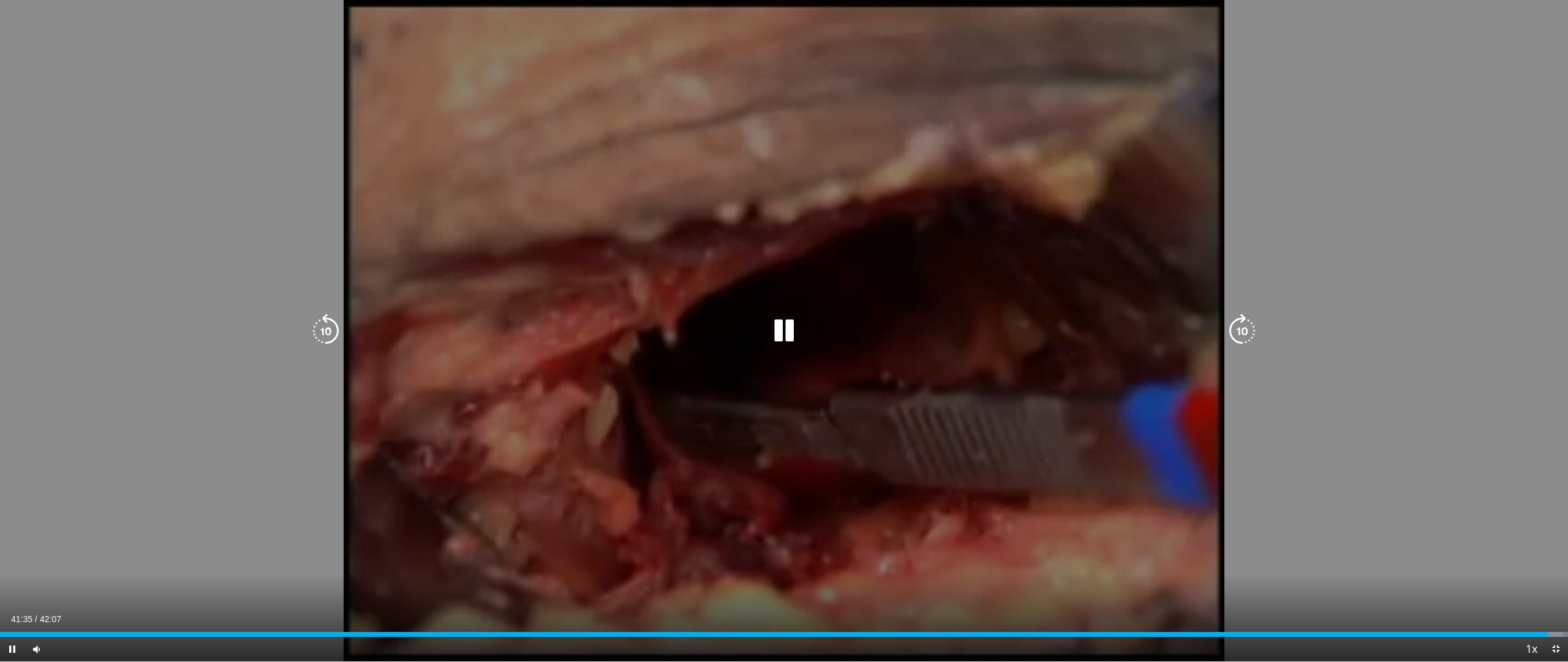
click at [1508, 558] on div "100 seconds Tap to unmute" at bounding box center [784, 331] width 1568 height 661
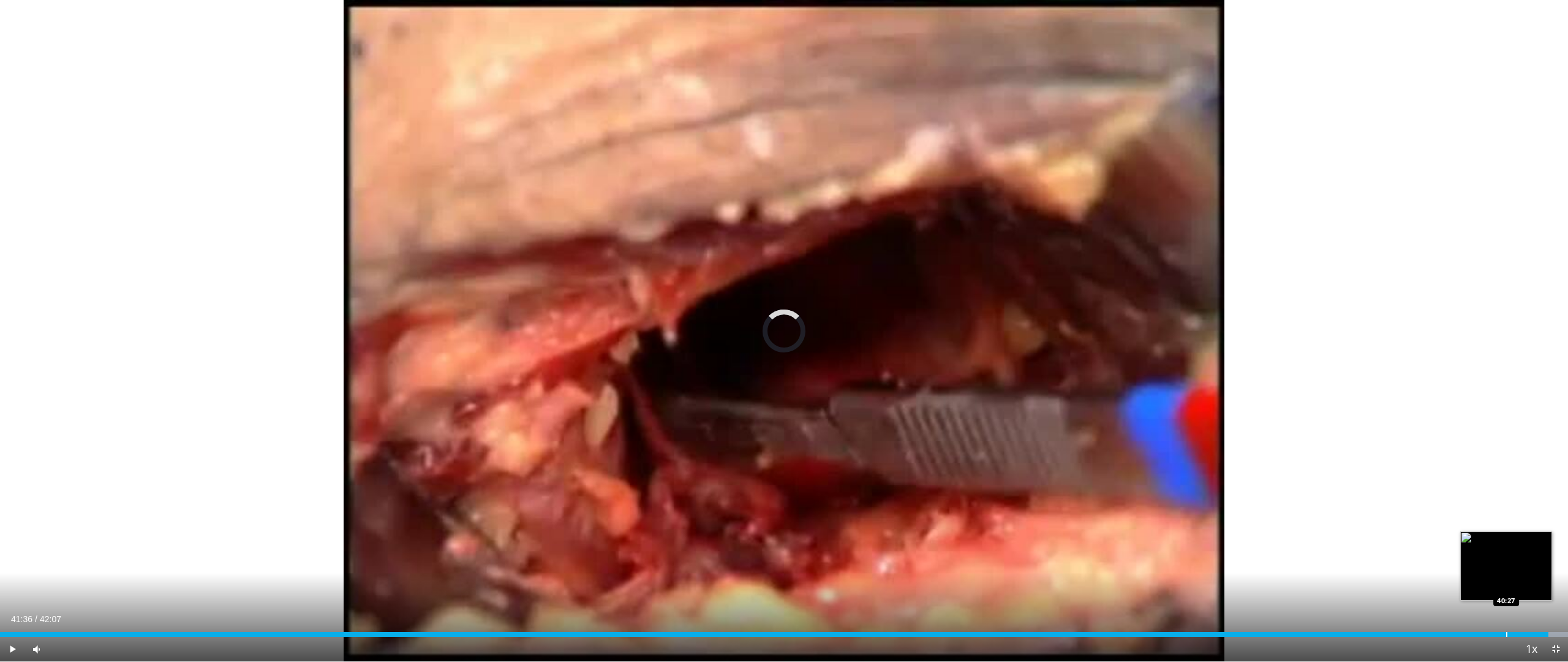
click at [1506, 558] on div "Loaded : 100.00% 41:36 40:27" at bounding box center [784, 630] width 1568 height 12
click at [1561, 558] on span "Video Player" at bounding box center [1556, 649] width 25 height 25
